Goal: Information Seeking & Learning: Learn about a topic

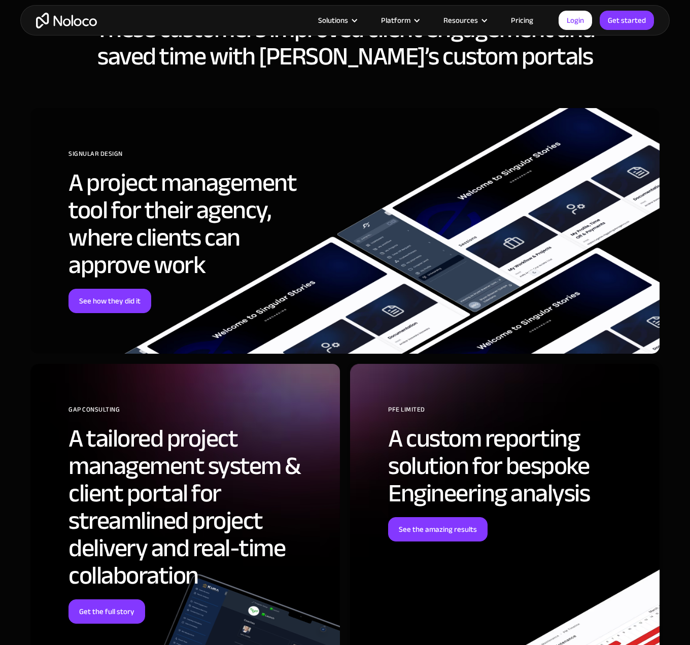
scroll to position [3043, 0]
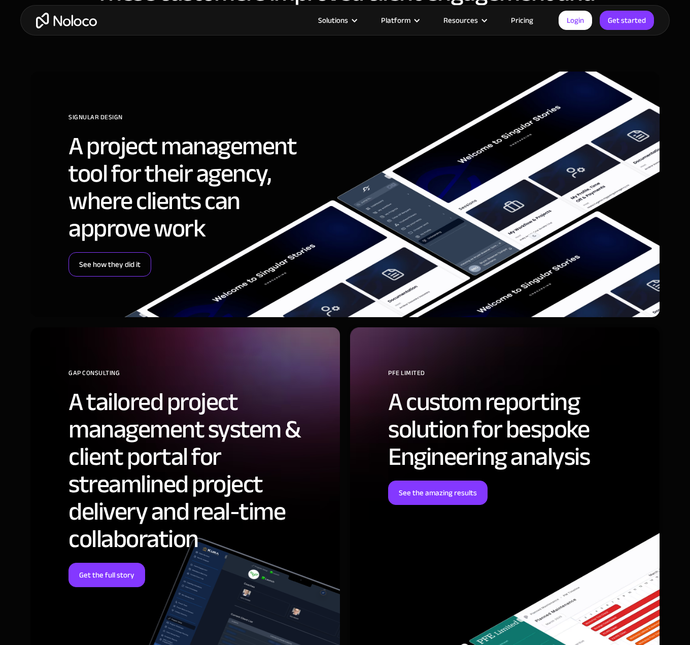
click at [124, 263] on link "See how they did it" at bounding box center [109, 264] width 83 height 24
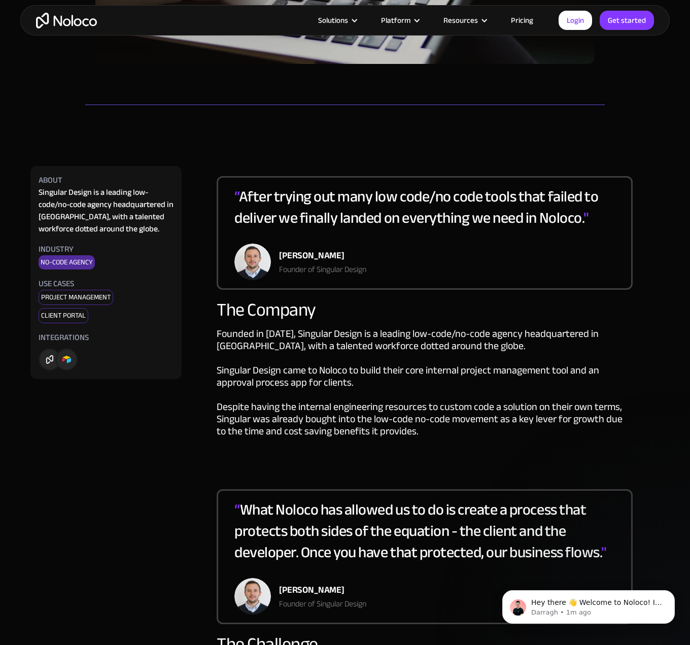
scroll to position [558, 0]
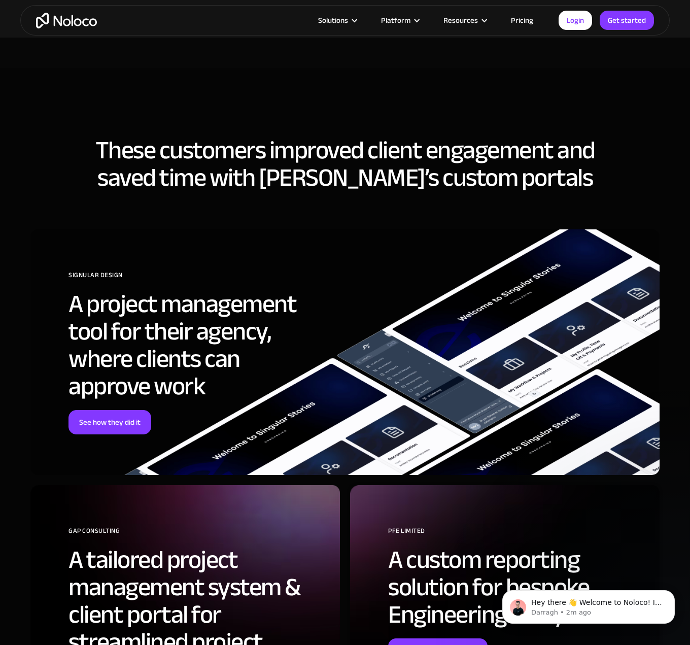
scroll to position [2891, 0]
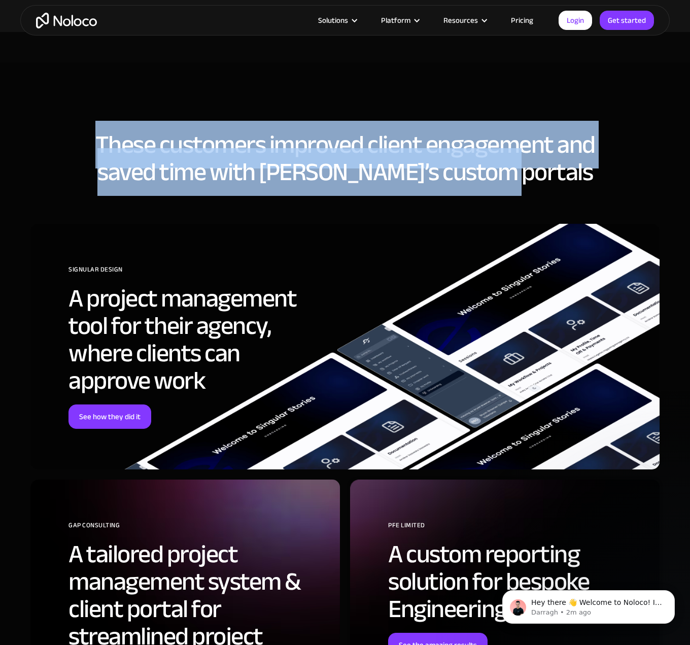
drag, startPoint x: 554, startPoint y: 170, endPoint x: 80, endPoint y: 131, distance: 475.4
click at [80, 131] on h2 "These customers improved client engagement and saved time with Noloco’s custom …" at bounding box center [344, 158] width 629 height 55
drag, startPoint x: 80, startPoint y: 131, endPoint x: 549, endPoint y: 173, distance: 470.6
click at [549, 173] on h2 "These customers improved client engagement and saved time with Noloco’s custom …" at bounding box center [344, 158] width 629 height 55
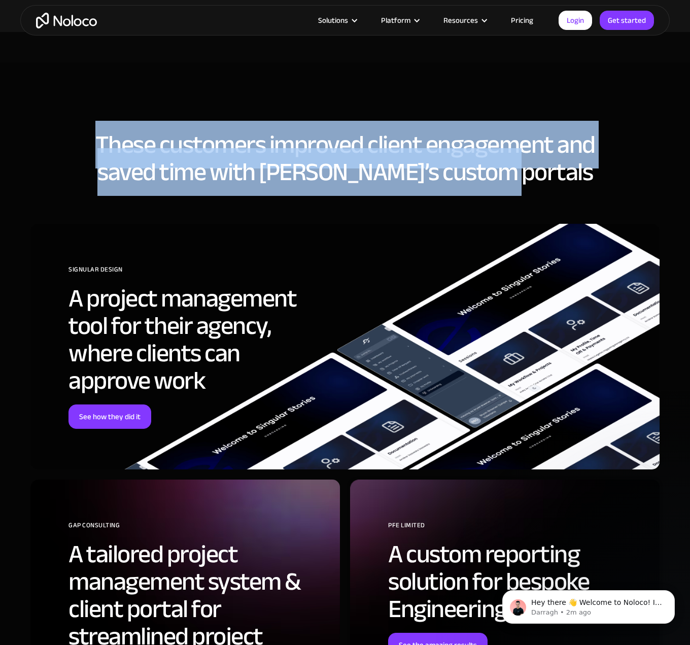
click at [549, 173] on h2 "These customers improved client engagement and saved time with Noloco’s custom …" at bounding box center [344, 158] width 629 height 55
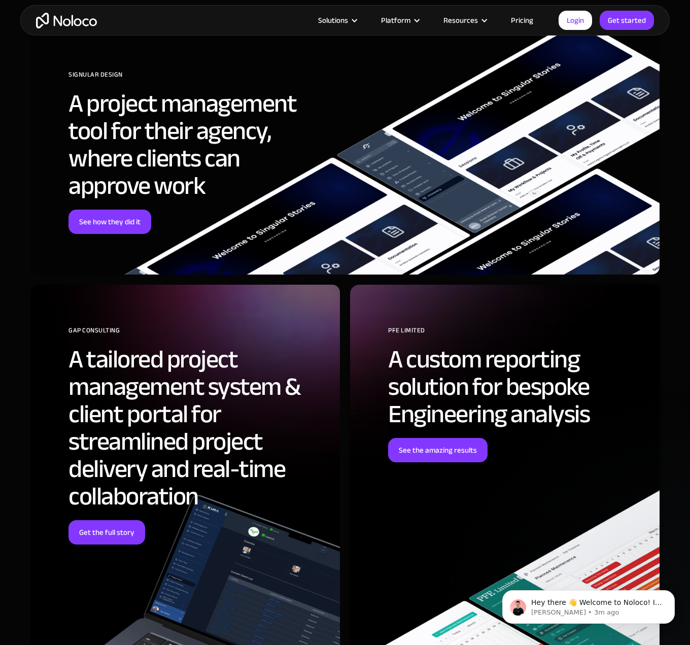
scroll to position [3094, 0]
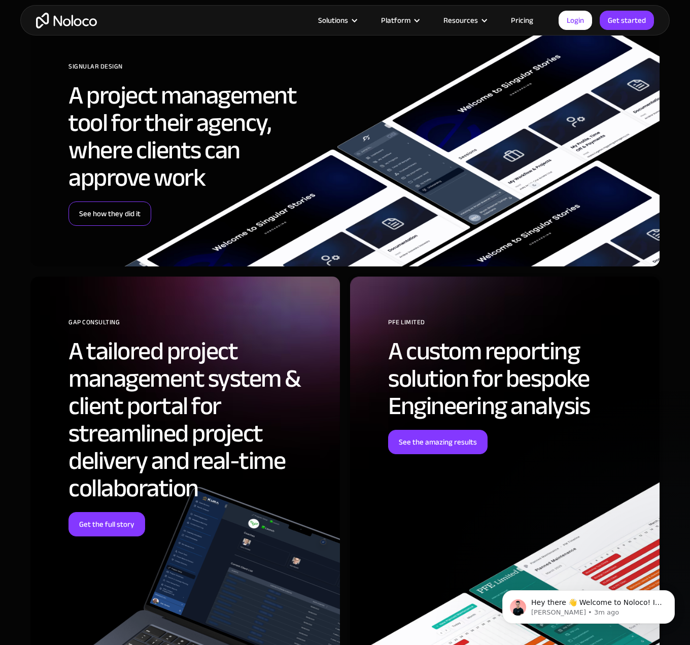
click at [111, 209] on link "See how they did it" at bounding box center [109, 213] width 83 height 24
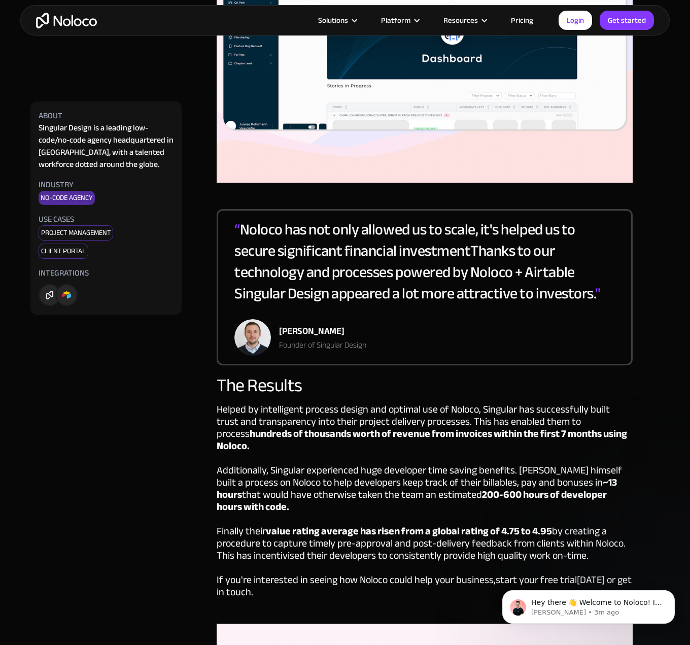
scroll to position [2080, 0]
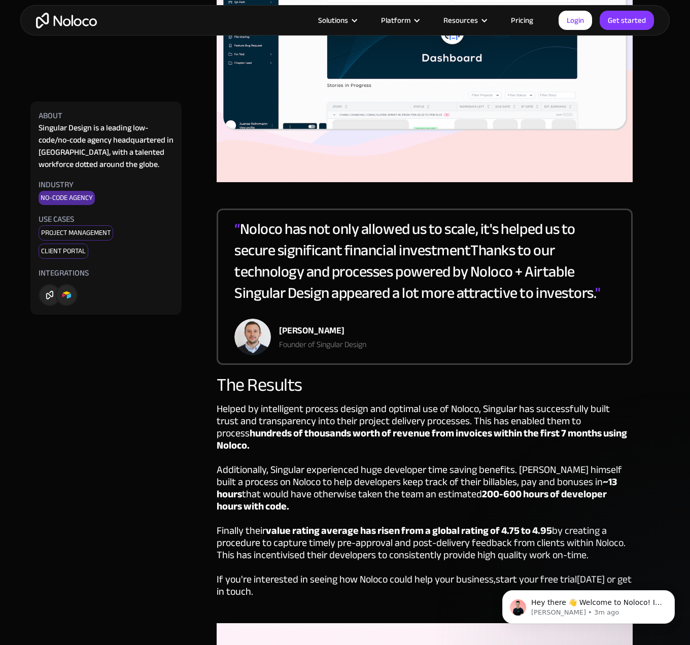
click at [46, 294] on img at bounding box center [87, 292] width 97 height 27
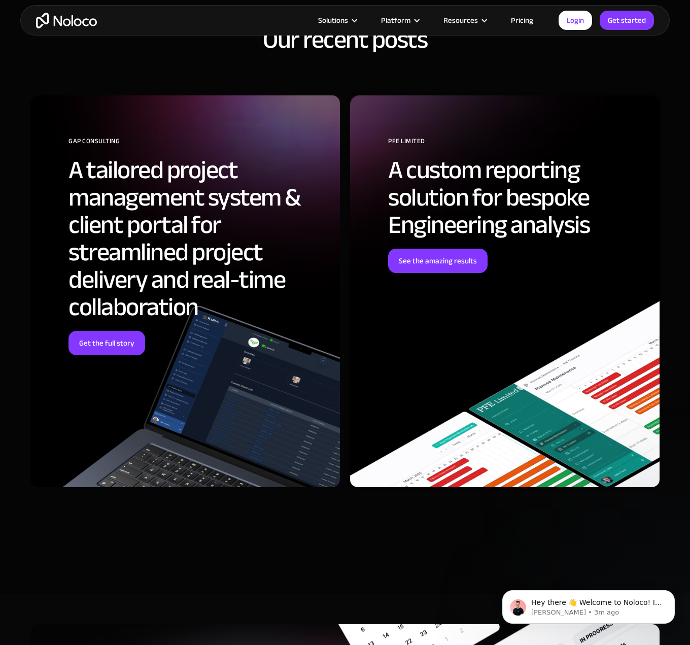
scroll to position [3145, 0]
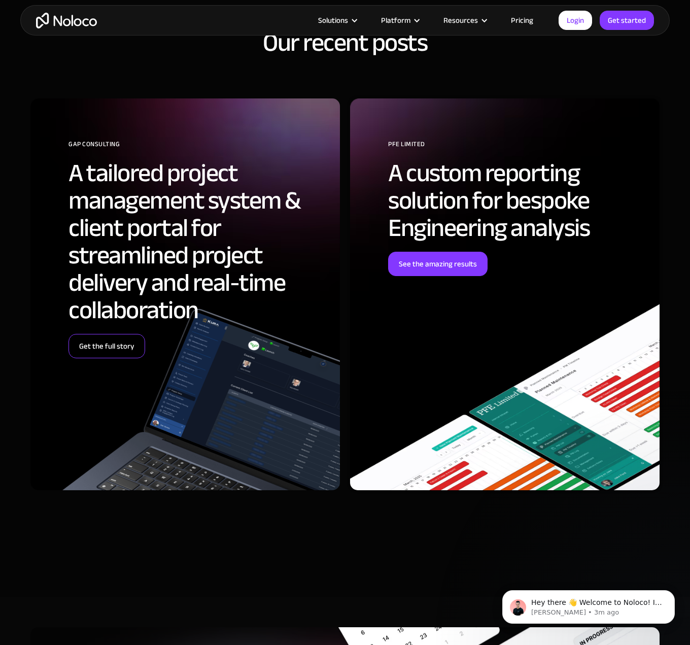
click at [127, 334] on link "Get the full story" at bounding box center [106, 346] width 77 height 24
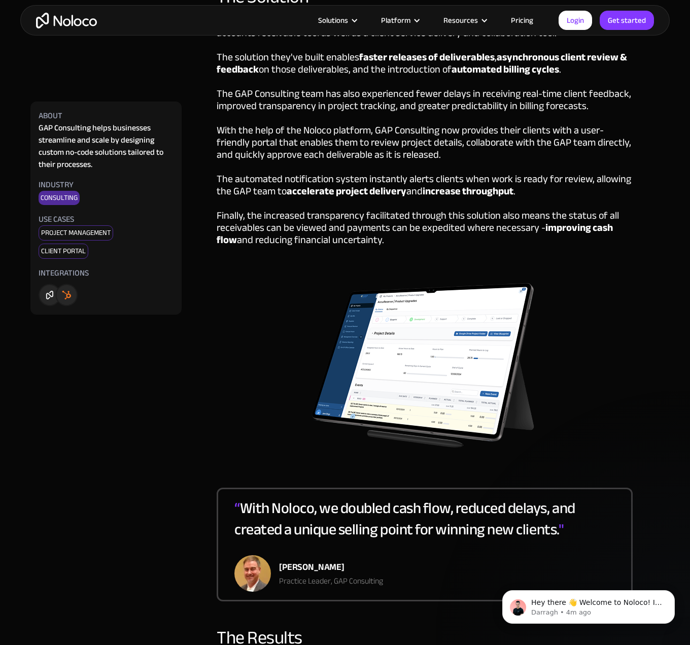
scroll to position [1116, 0]
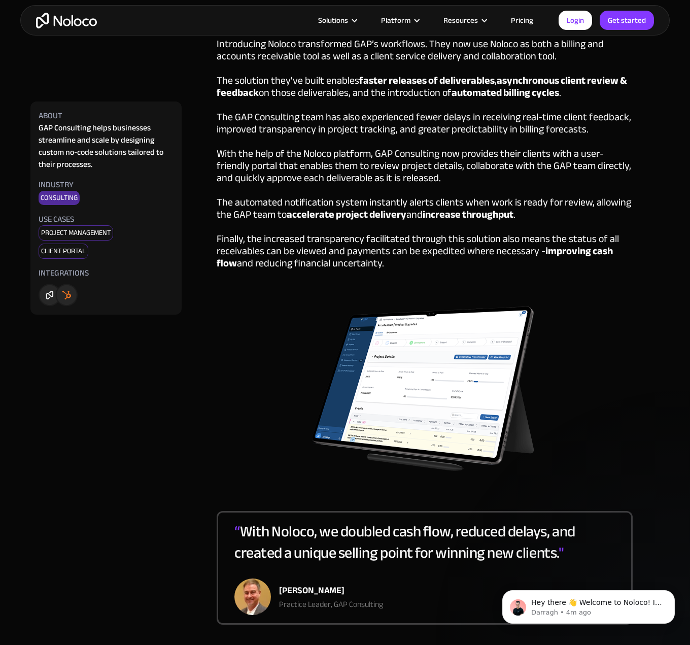
click at [86, 25] on img "home" at bounding box center [66, 21] width 61 height 16
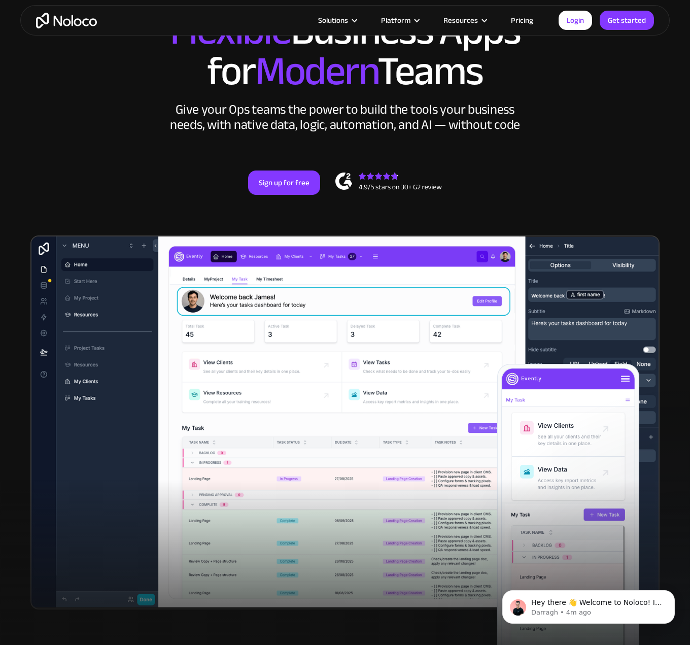
scroll to position [152, 0]
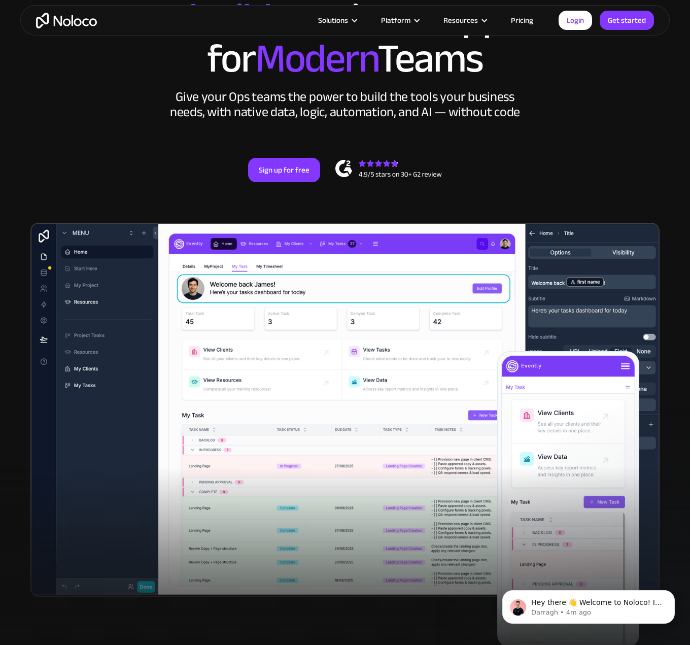
click at [515, 28] on div "Solutions Use Cases Business Types Project Management Keep track of customers, …" at bounding box center [344, 20] width 649 height 30
click at [529, 19] on link "Pricing" at bounding box center [522, 20] width 48 height 13
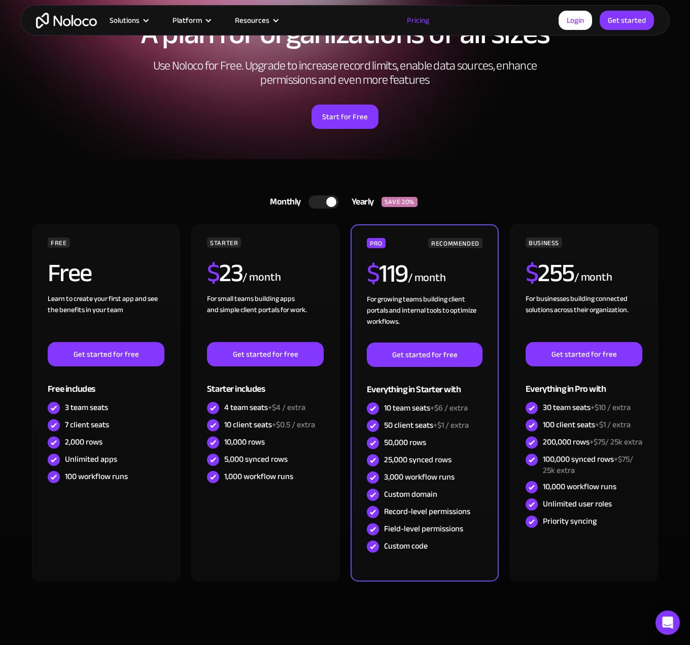
scroll to position [101, 0]
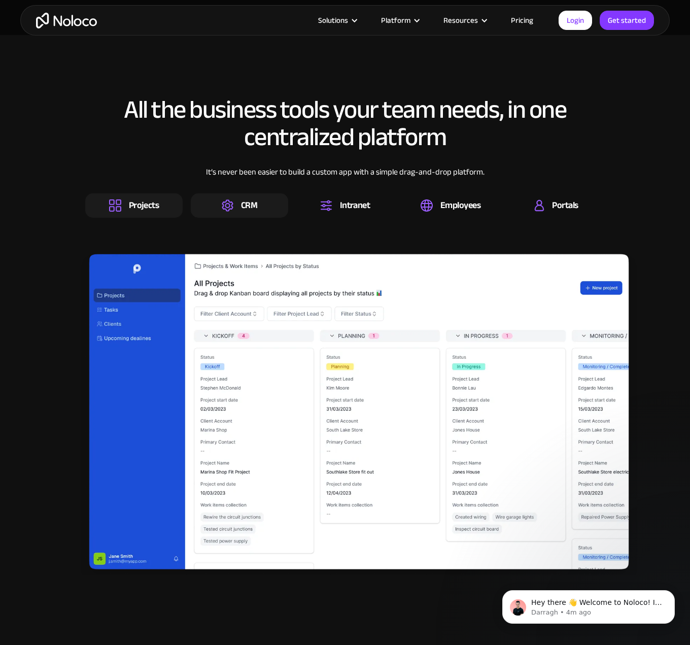
scroll to position [1522, 0]
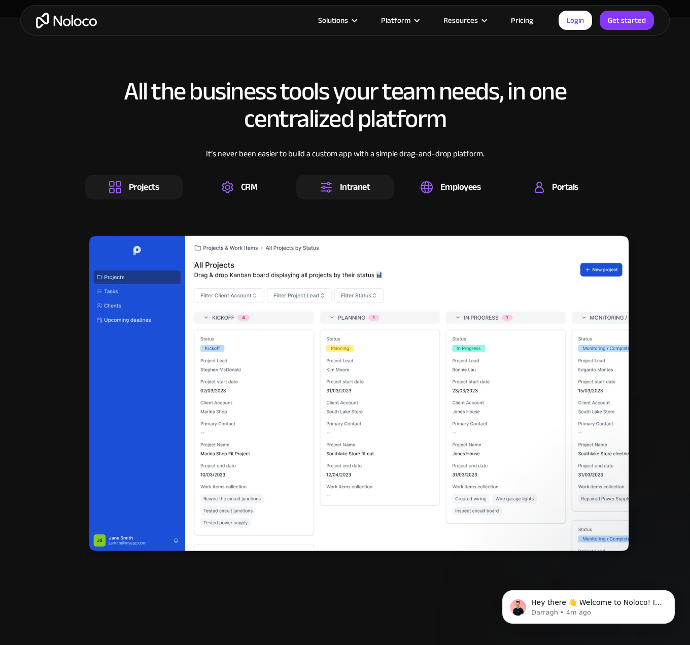
click at [331, 186] on img at bounding box center [326, 187] width 12 height 12
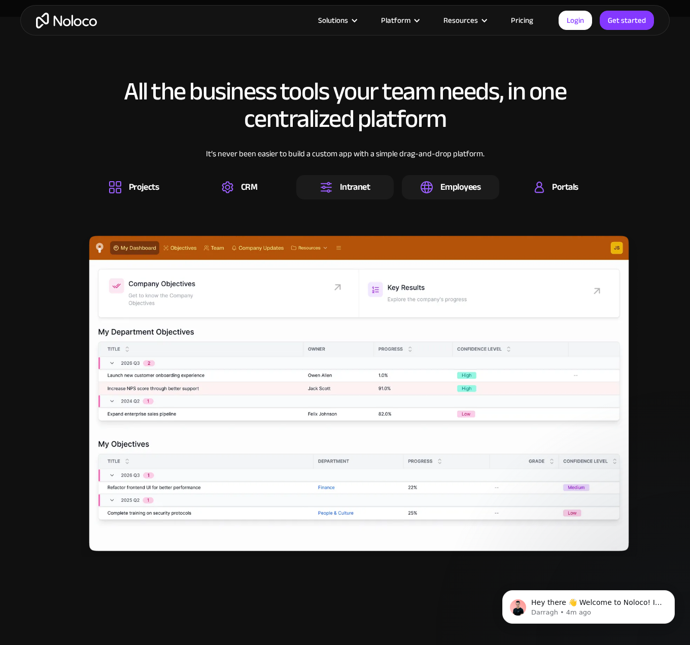
click at [417, 187] on div "Employees" at bounding box center [450, 187] width 97 height 24
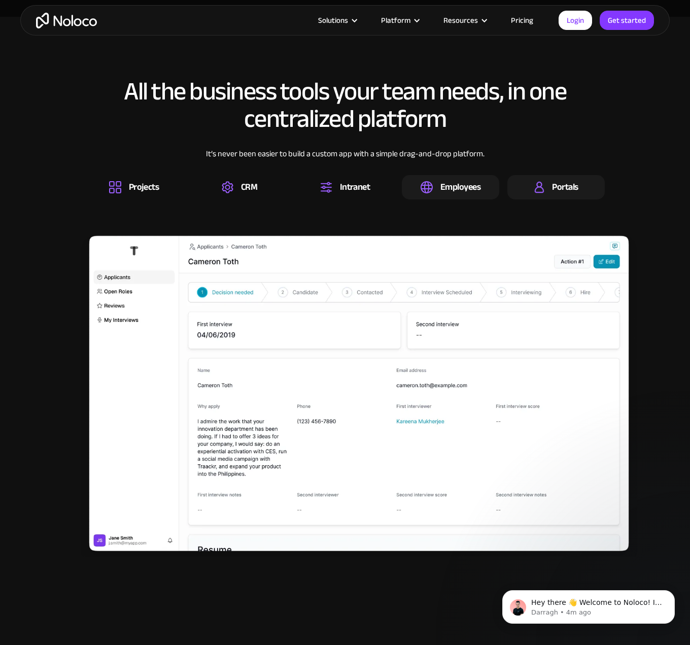
click at [552, 186] on div "Portals" at bounding box center [565, 187] width 26 height 11
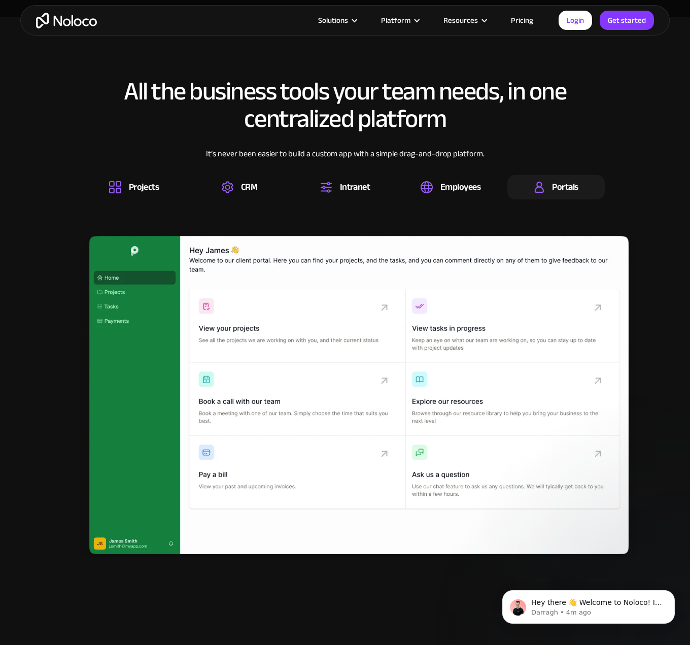
click at [349, 200] on div "All the business tools your team needs, in one centralized platform It’s never …" at bounding box center [344, 316] width 629 height 499
click at [360, 172] on div "It’s never been easier to build a custom app with a simple drag-and-drop platfo…" at bounding box center [344, 161] width 519 height 27
click at [342, 189] on div "Intranet" at bounding box center [355, 187] width 30 height 11
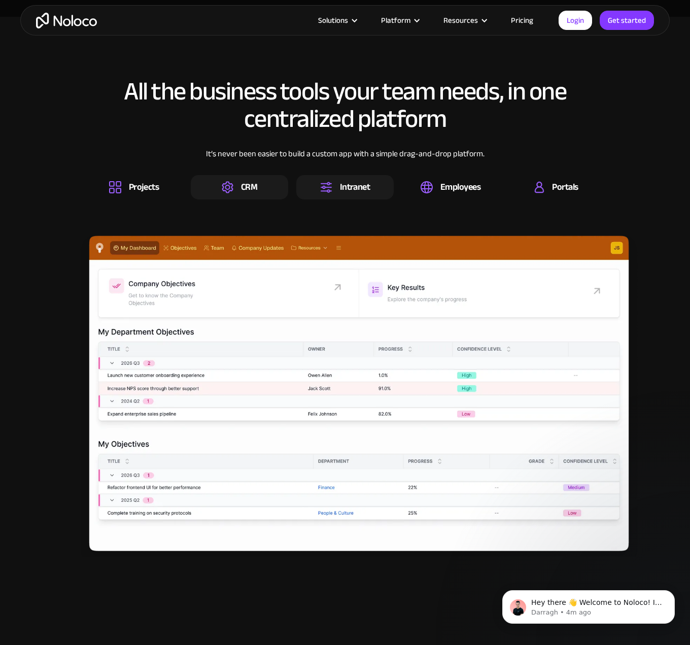
click at [282, 186] on div "CRM" at bounding box center [239, 187] width 97 height 24
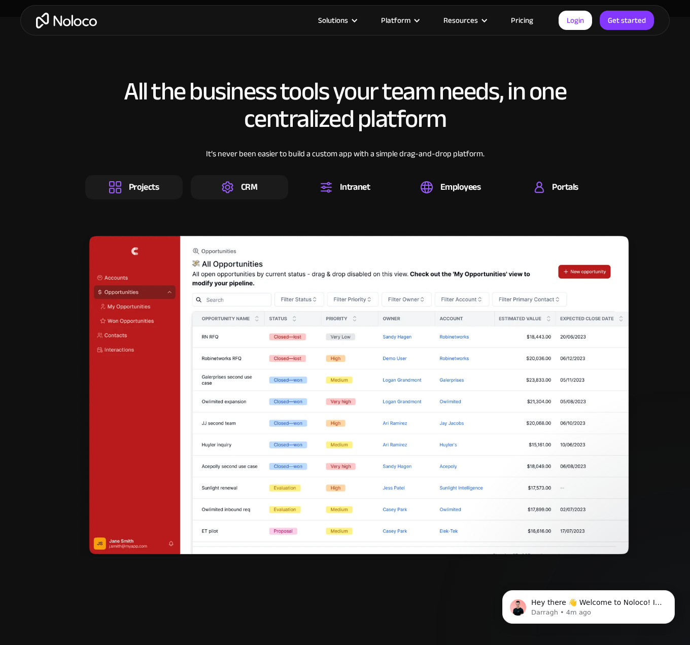
click at [146, 184] on div "Projects" at bounding box center [144, 187] width 30 height 11
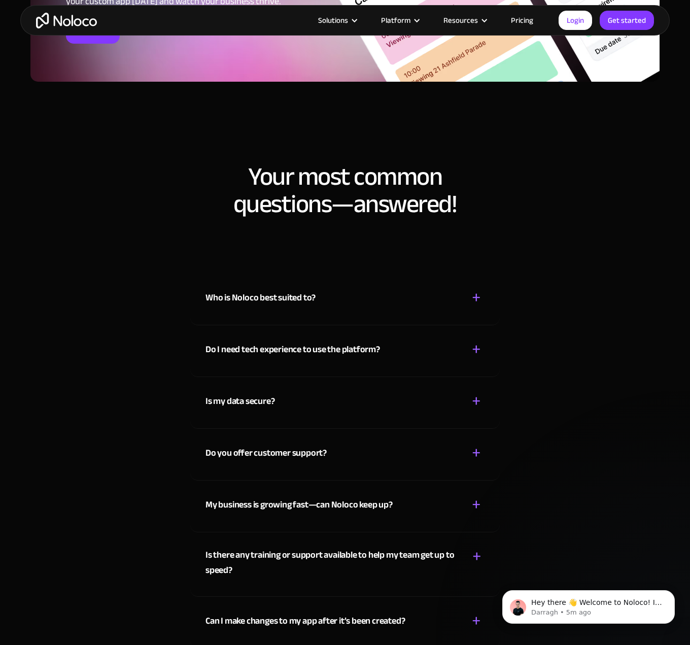
scroll to position [5916, 0]
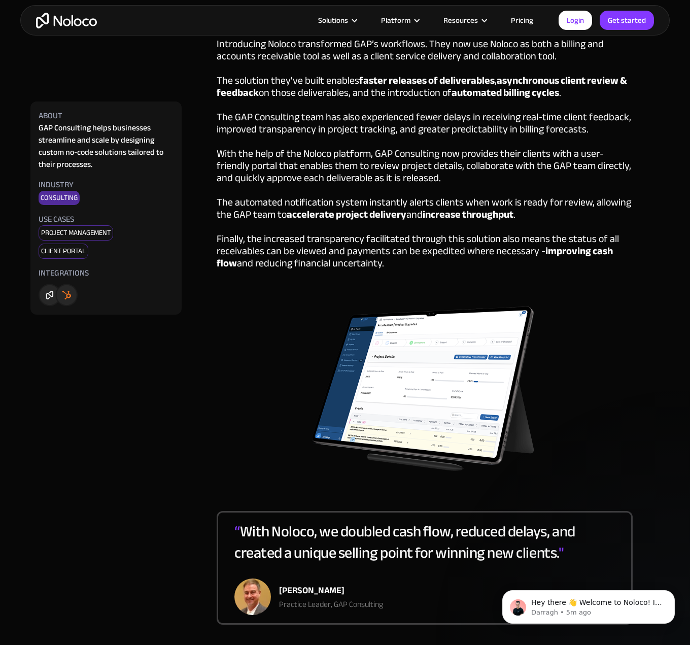
click at [481, 376] on img at bounding box center [424, 390] width 230 height 190
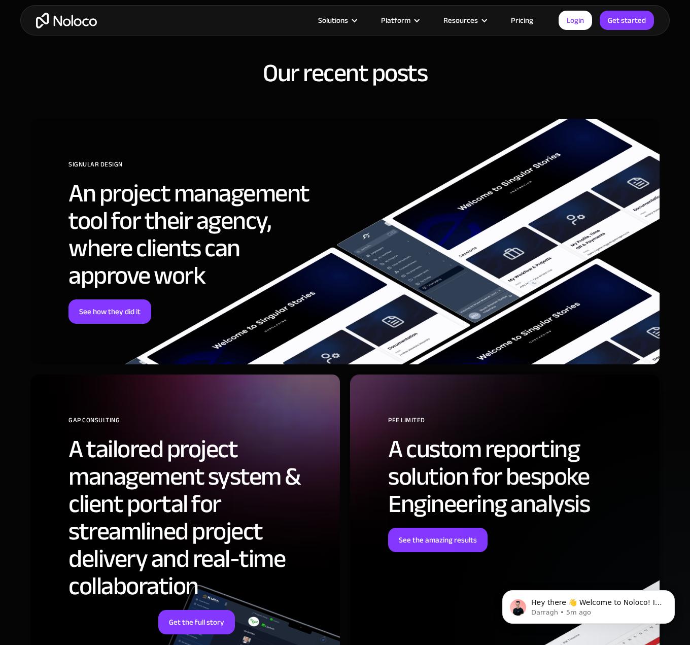
scroll to position [2130, 0]
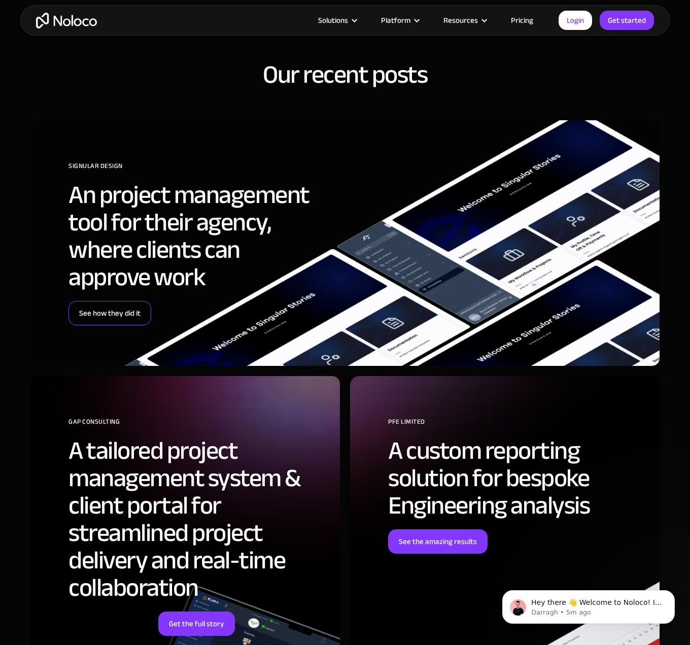
click at [125, 301] on link "See how they did it" at bounding box center [109, 313] width 83 height 24
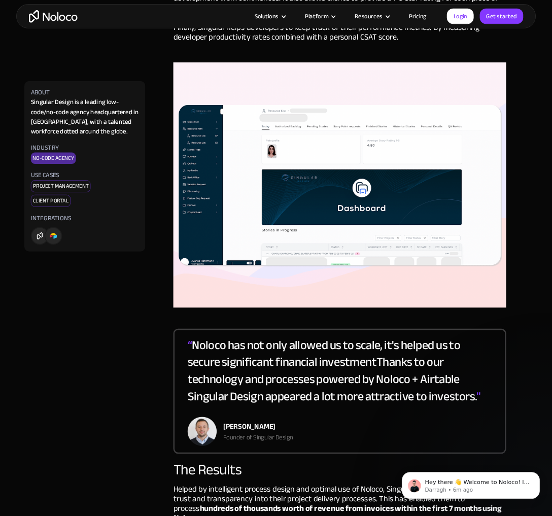
scroll to position [1877, 0]
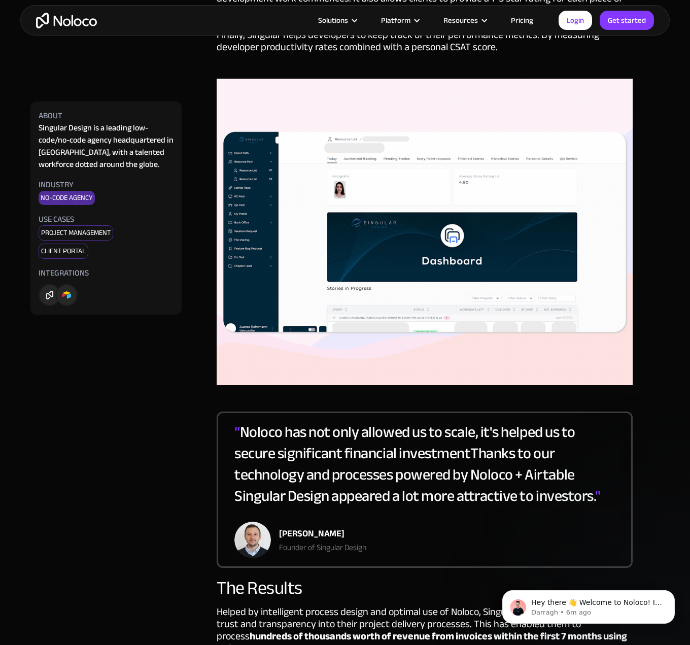
click at [351, 184] on img at bounding box center [425, 232] width 416 height 306
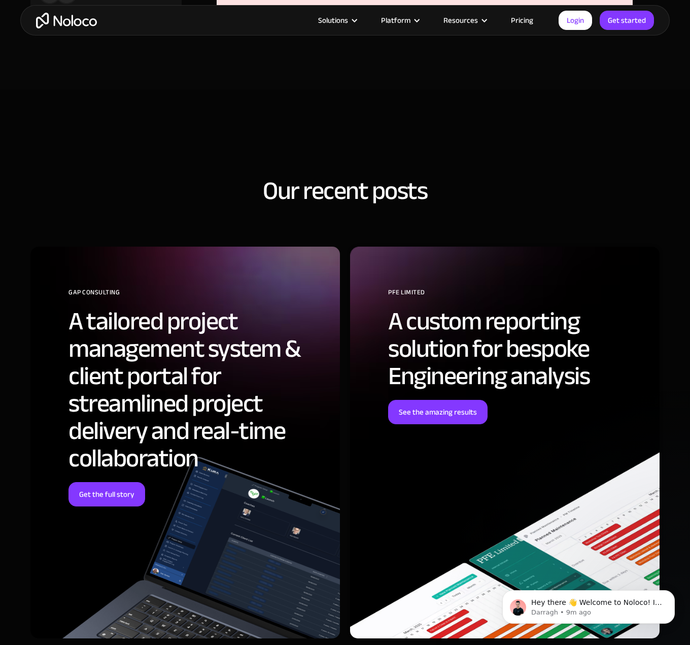
scroll to position [2993, 0]
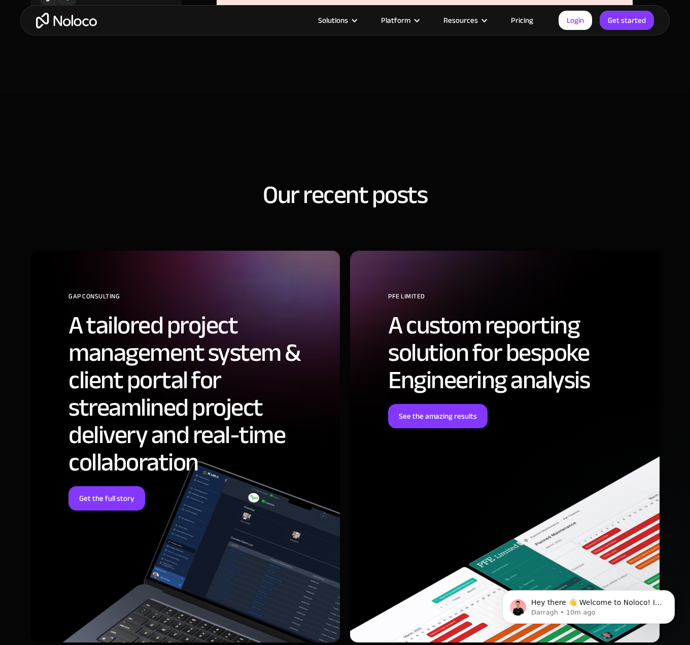
click at [530, 23] on link "Pricing" at bounding box center [522, 20] width 48 height 13
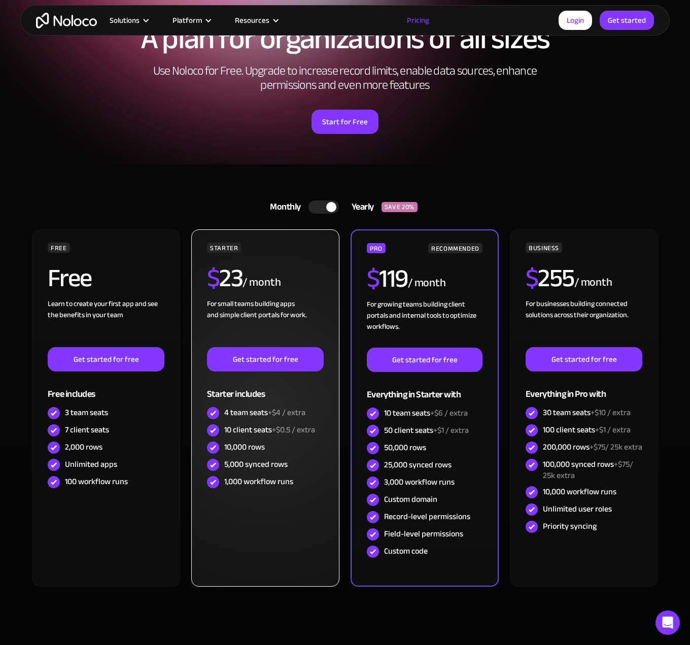
scroll to position [101, 0]
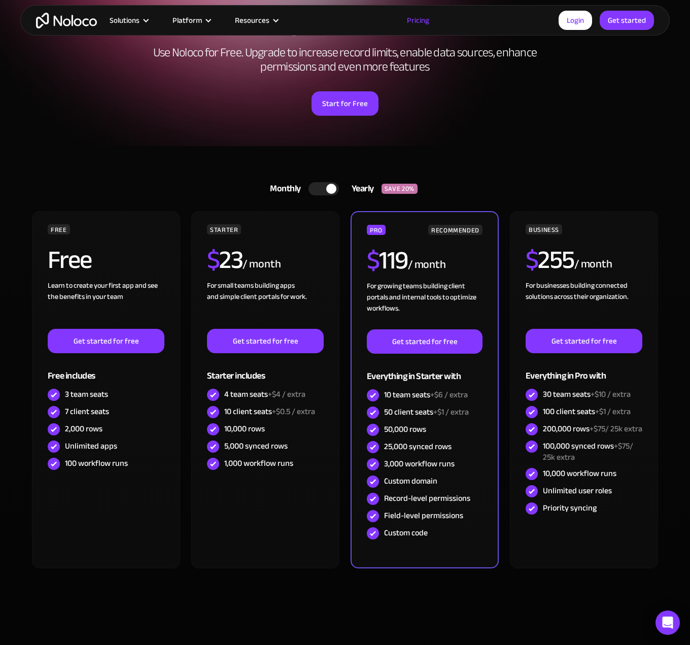
click at [331, 184] on div at bounding box center [331, 189] width 10 height 10
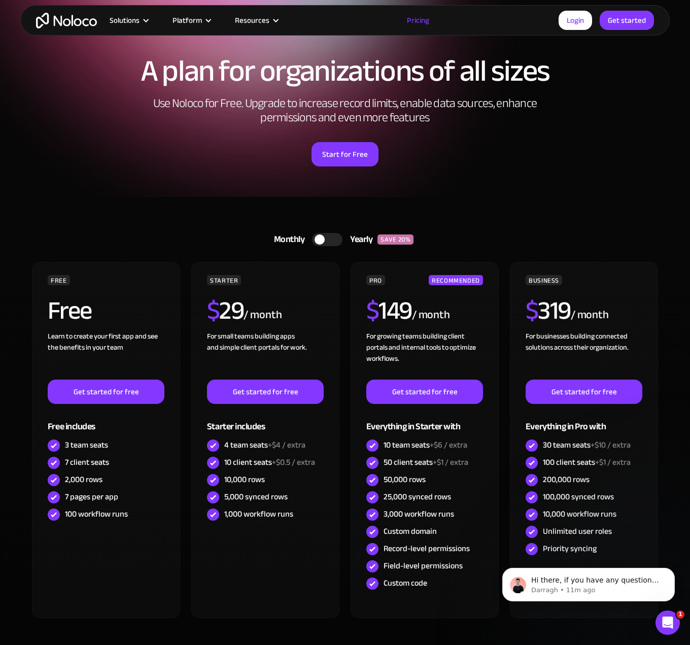
scroll to position [0, 0]
